Goal: Transaction & Acquisition: Purchase product/service

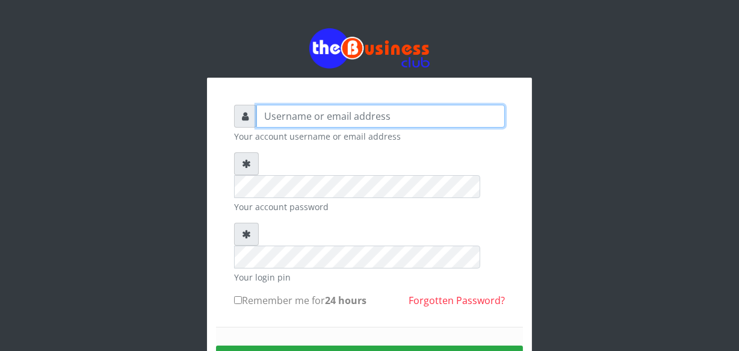
click at [267, 116] on input "text" at bounding box center [380, 116] width 248 height 23
type input "jossy"
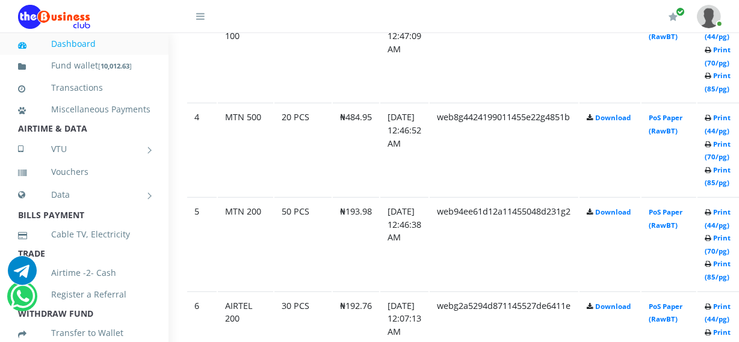
scroll to position [940, 43]
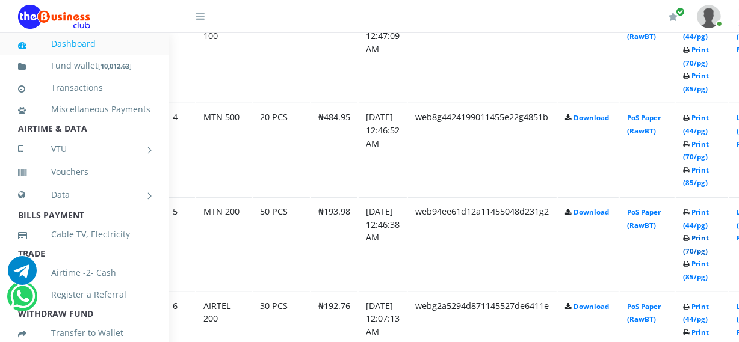
click at [709, 251] on link "Print (70/pg)" at bounding box center [696, 244] width 26 height 22
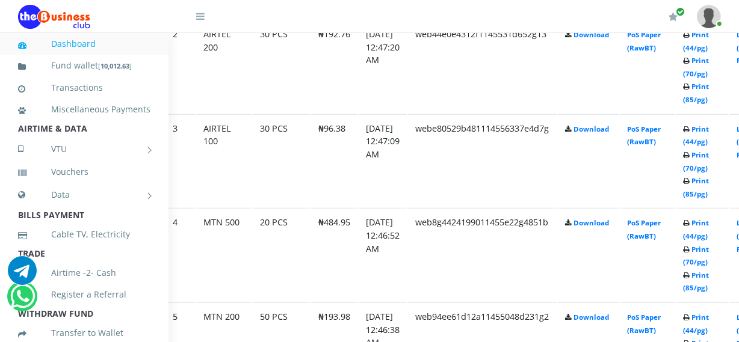
scroll to position [837, 43]
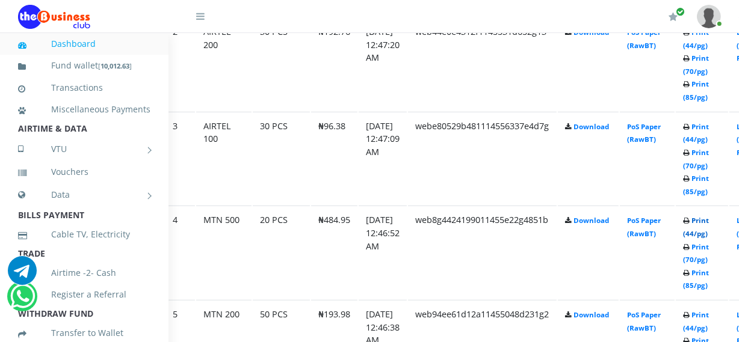
click at [709, 232] on link "Print (44/pg)" at bounding box center [696, 227] width 26 height 22
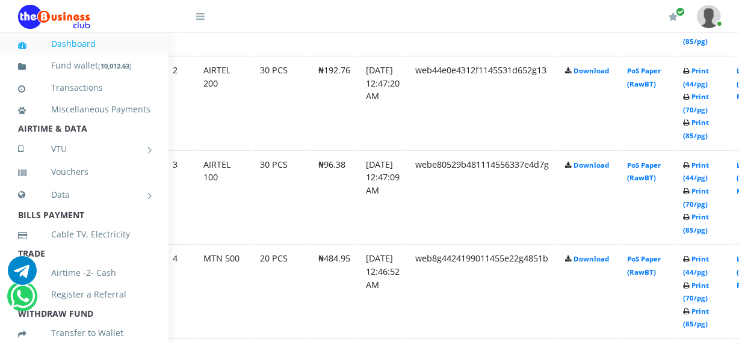
scroll to position [837, 43]
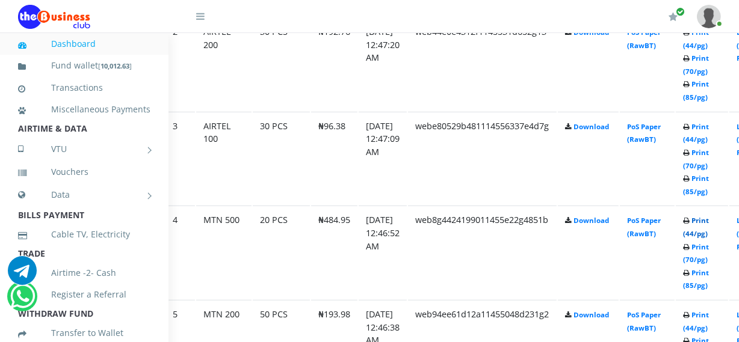
click at [709, 236] on link "Print (44/pg)" at bounding box center [696, 227] width 26 height 22
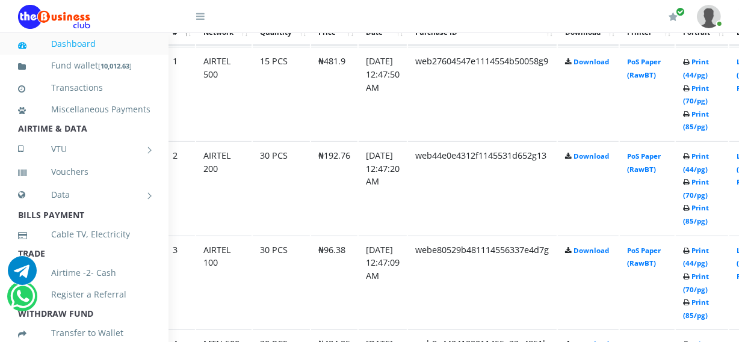
scroll to position [706, 43]
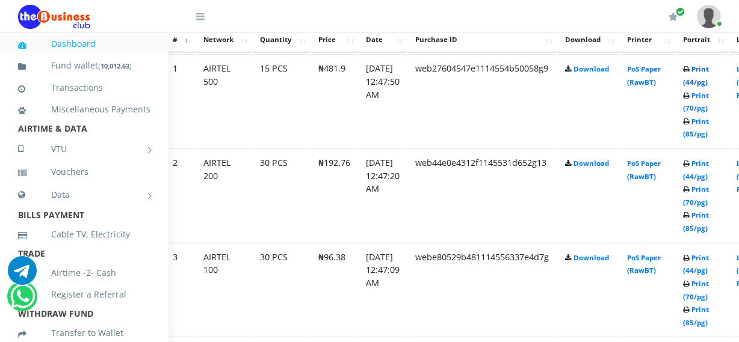
click at [709, 82] on link "Print (44/pg)" at bounding box center [696, 75] width 26 height 22
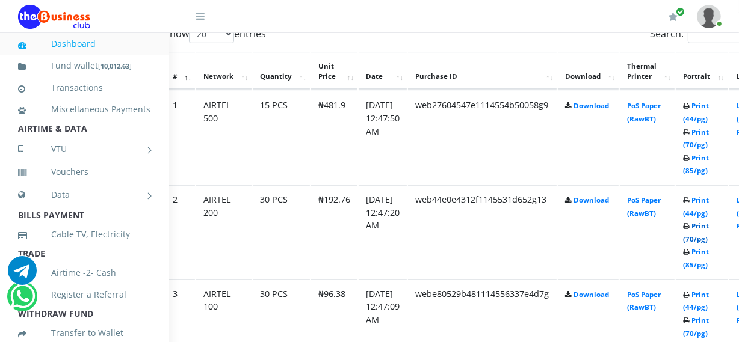
scroll to position [706, 43]
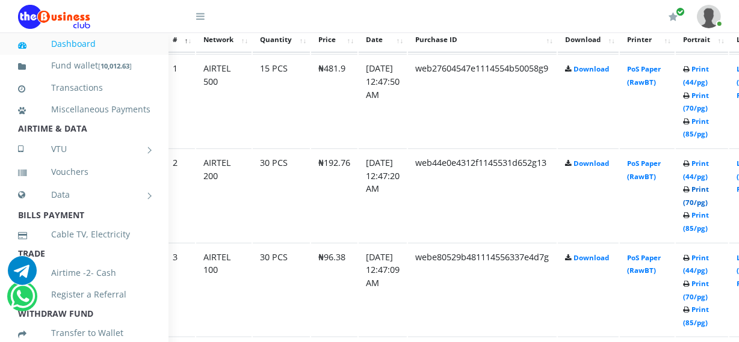
click at [709, 203] on link "Print (70/pg)" at bounding box center [696, 196] width 26 height 22
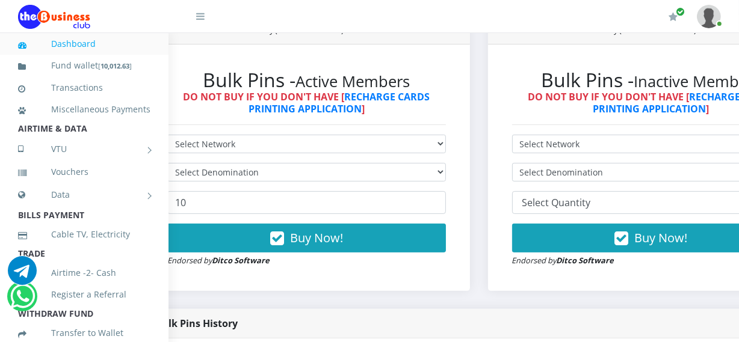
scroll to position [342, 43]
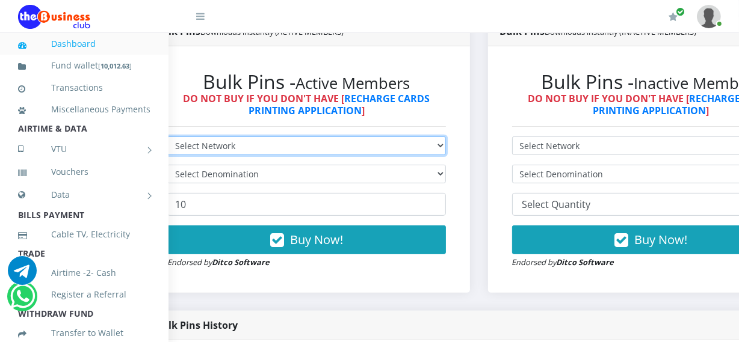
click at [349, 145] on select "Select Network MTN Globacom 9Mobile Airtel" at bounding box center [306, 146] width 278 height 19
select select "9Mobile"
click at [167, 138] on select "Select Network MTN Globacom 9Mobile Airtel" at bounding box center [306, 146] width 278 height 19
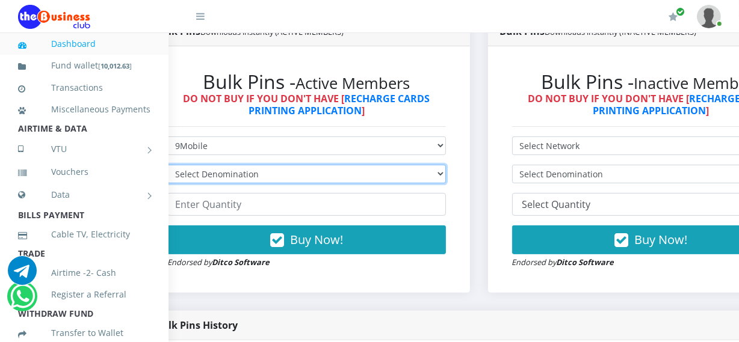
click at [338, 177] on select "Select Denomination 9Mobile NGN100 - ₦94.99 9Mobile NGN200 - ₦189.98 9Mobile NG…" at bounding box center [306, 174] width 278 height 19
select select "189.98-200"
click at [167, 167] on select "Select Denomination 9Mobile NGN100 - ₦94.99 9Mobile NGN200 - ₦189.98 9Mobile NG…" at bounding box center [306, 174] width 278 height 19
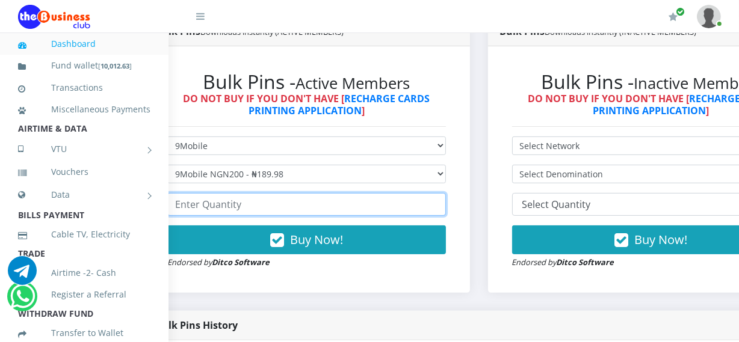
click at [331, 205] on input "number" at bounding box center [306, 204] width 278 height 23
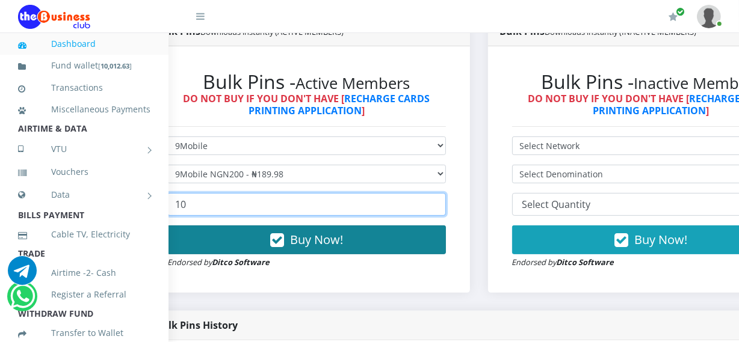
type input "10"
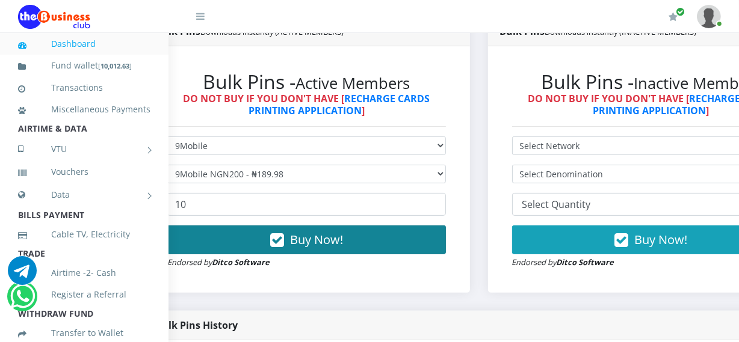
click at [333, 236] on span "Buy Now!" at bounding box center [316, 240] width 53 height 16
